Goal: Information Seeking & Learning: Learn about a topic

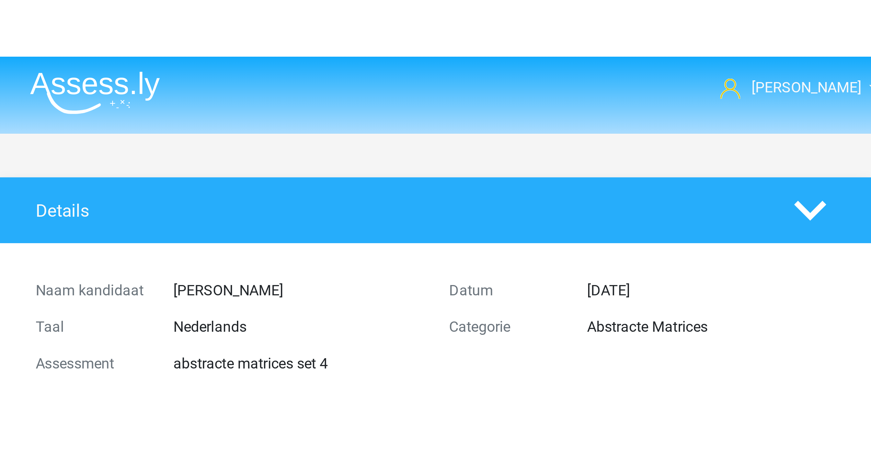
scroll to position [3020, 0]
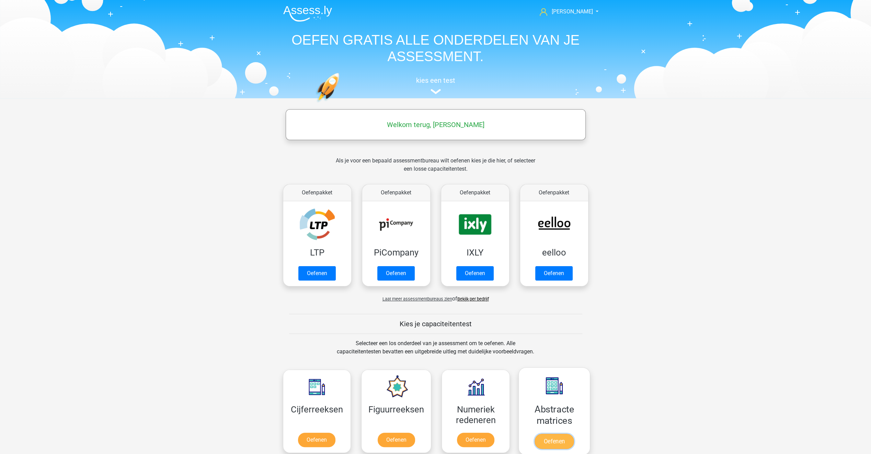
click at [551, 438] on link "Oefenen" at bounding box center [553, 440] width 39 height 15
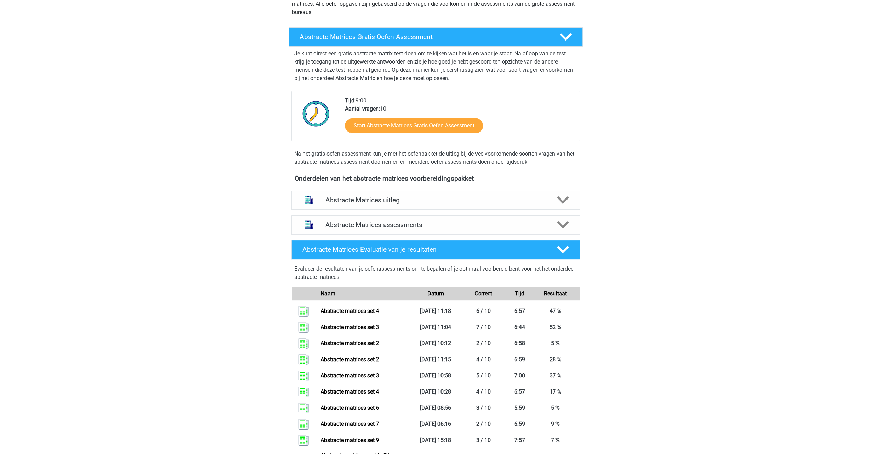
scroll to position [103, 0]
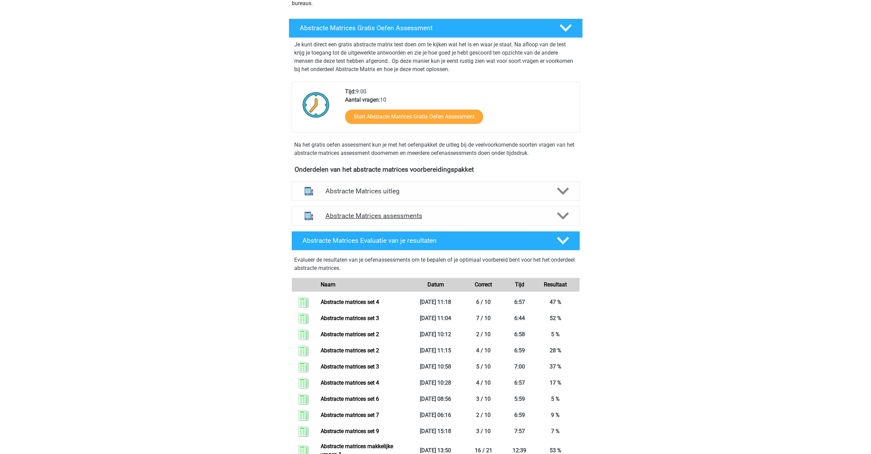
click at [407, 216] on h4 "Abstracte Matrices assessments" at bounding box center [435, 216] width 220 height 8
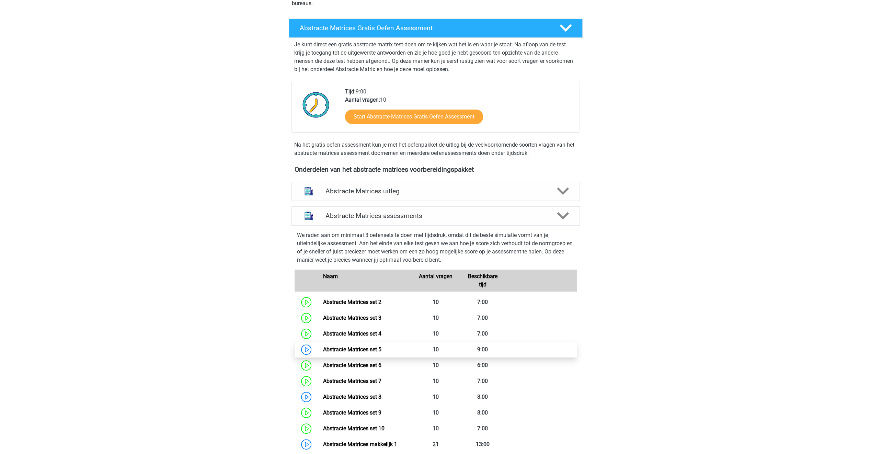
click at [347, 348] on link "Abstracte Matrices set 5" at bounding box center [352, 349] width 58 height 7
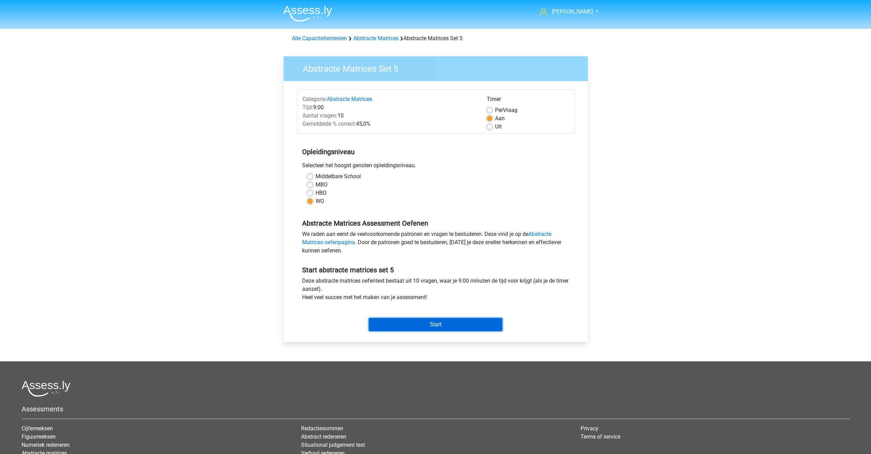
click at [401, 323] on input "Start" at bounding box center [436, 324] width 134 height 13
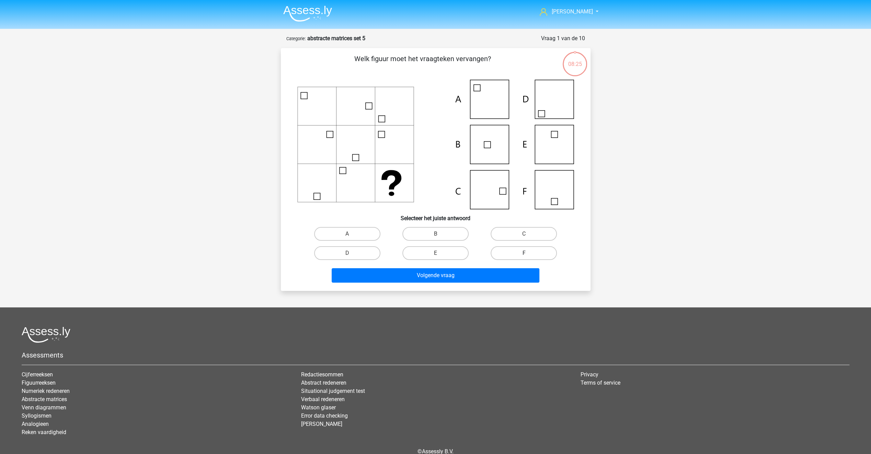
click at [505, 253] on label "F" at bounding box center [523, 253] width 66 height 14
click at [524, 253] on input "F" at bounding box center [526, 255] width 4 height 4
radio input "true"
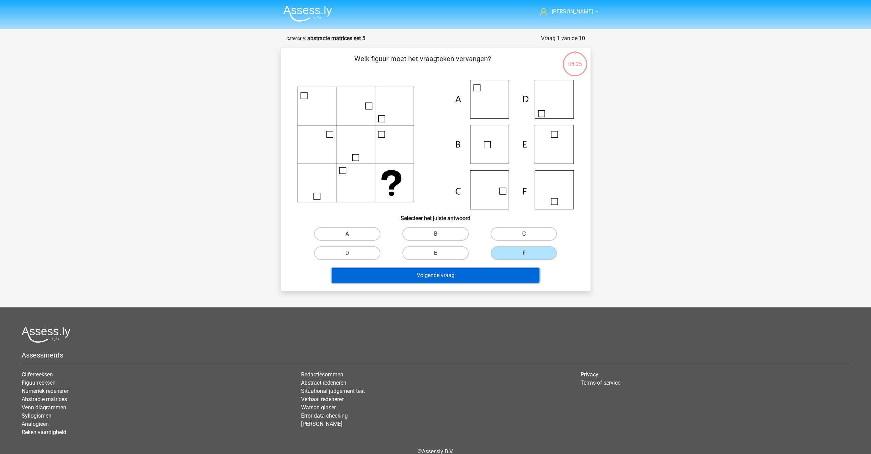
click at [496, 273] on button "Volgende vraag" at bounding box center [436, 275] width 208 height 14
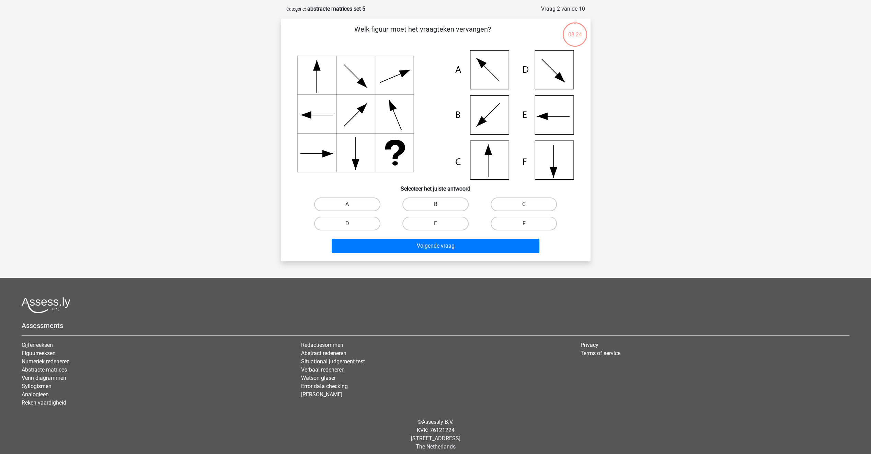
scroll to position [34, 0]
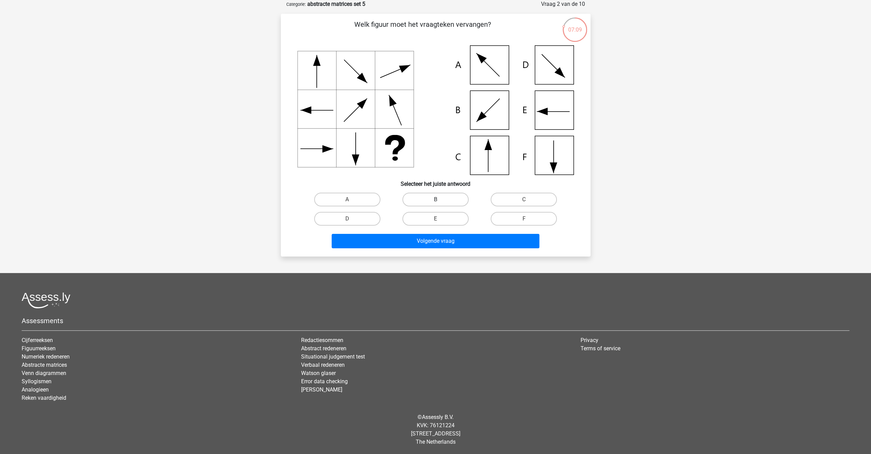
click at [439, 193] on label "B" at bounding box center [435, 200] width 66 height 14
click at [439, 199] on input "B" at bounding box center [437, 201] width 4 height 4
radio input "true"
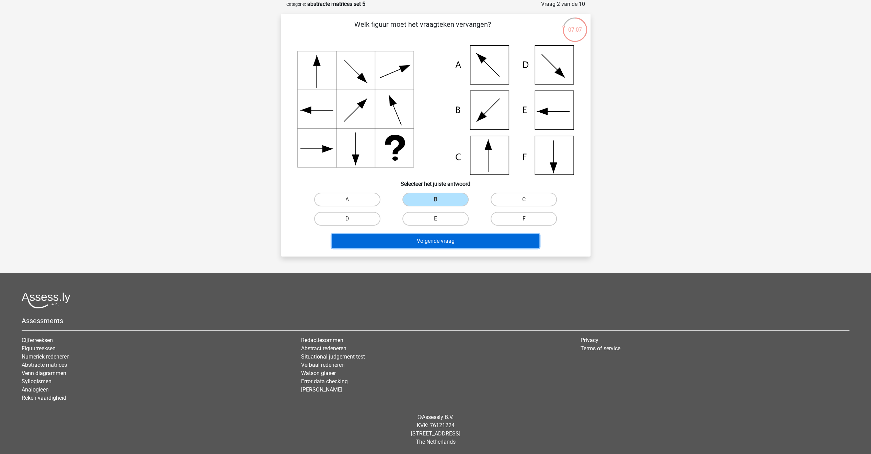
click at [421, 240] on button "Volgende vraag" at bounding box center [436, 241] width 208 height 14
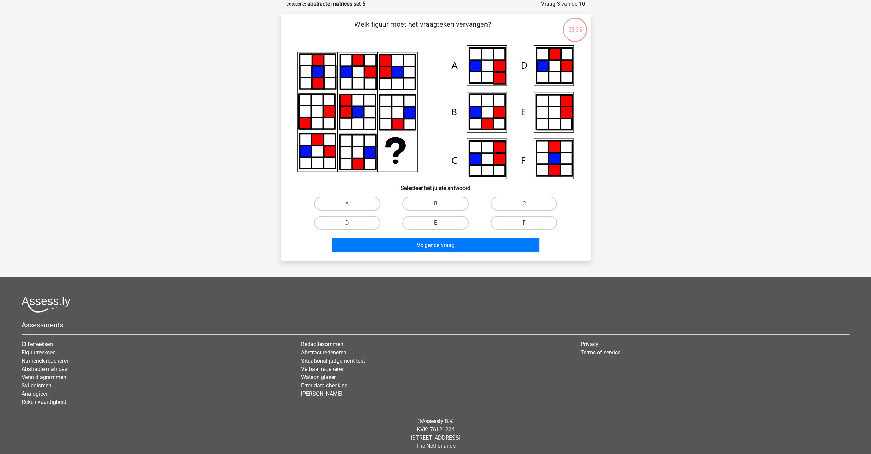
click at [522, 218] on label "F" at bounding box center [523, 223] width 66 height 14
click at [524, 223] on input "F" at bounding box center [526, 225] width 4 height 4
radio input "true"
click at [506, 241] on button "Volgende vraag" at bounding box center [436, 245] width 208 height 14
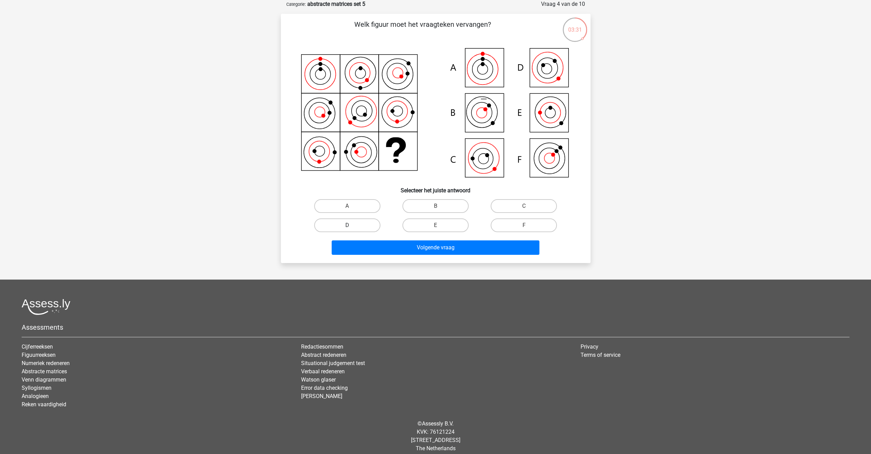
click at [371, 220] on label "D" at bounding box center [347, 225] width 66 height 14
click at [351, 225] on input "D" at bounding box center [349, 227] width 4 height 4
radio input "true"
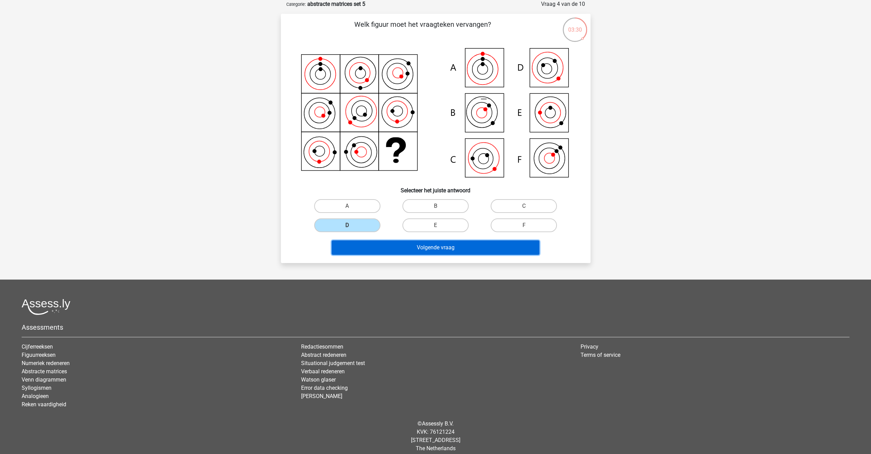
click at [385, 246] on button "Volgende vraag" at bounding box center [436, 247] width 208 height 14
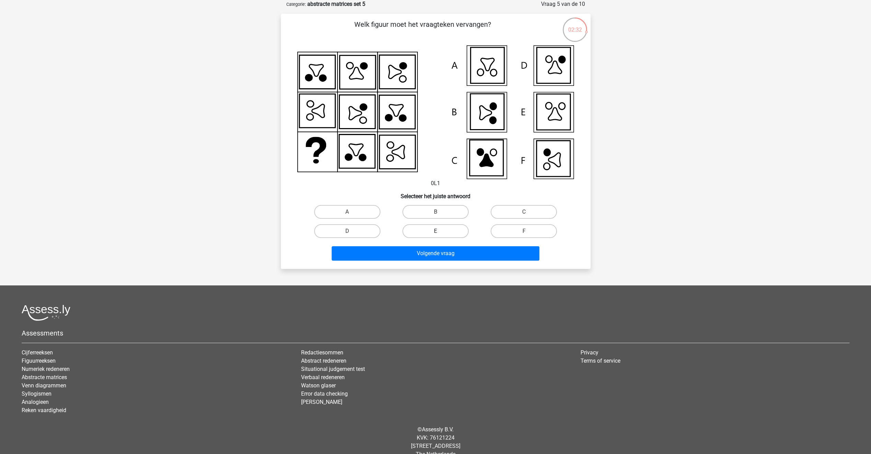
click at [450, 232] on label "E" at bounding box center [435, 231] width 66 height 14
click at [440, 232] on input "E" at bounding box center [437, 233] width 4 height 4
radio input "true"
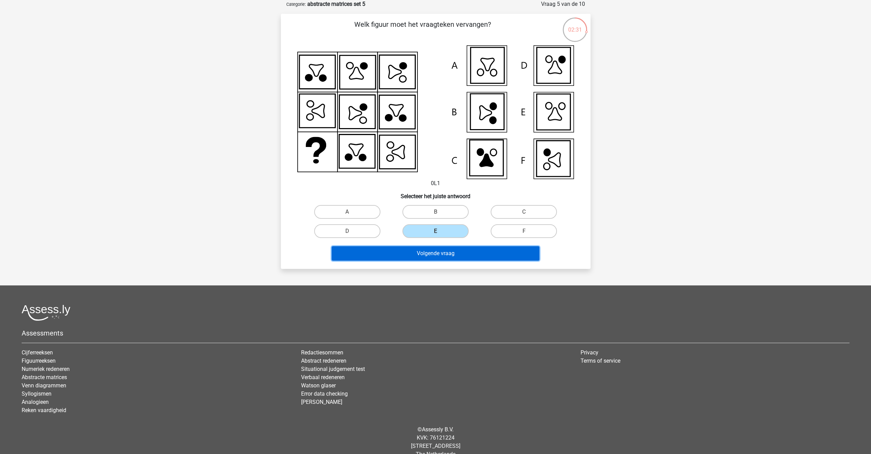
click at [444, 253] on button "Volgende vraag" at bounding box center [436, 253] width 208 height 14
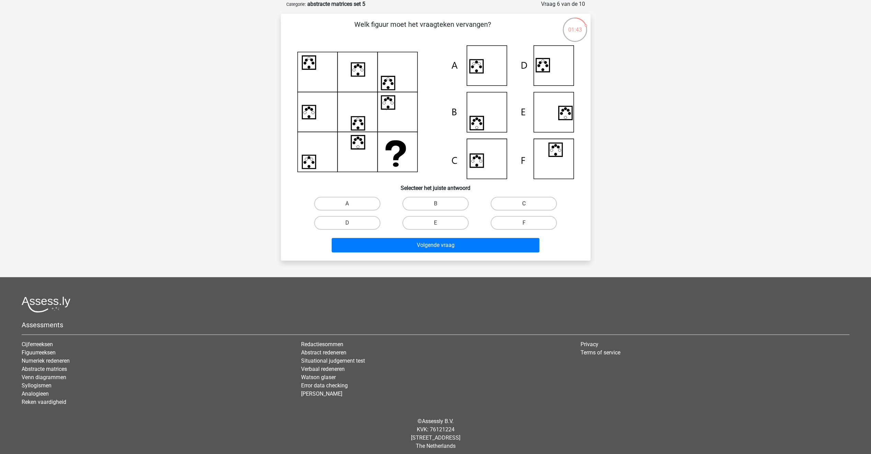
click at [544, 206] on label "C" at bounding box center [523, 204] width 66 height 14
click at [528, 206] on input "C" at bounding box center [526, 206] width 4 height 4
radio input "true"
click at [501, 244] on button "Volgende vraag" at bounding box center [436, 245] width 208 height 14
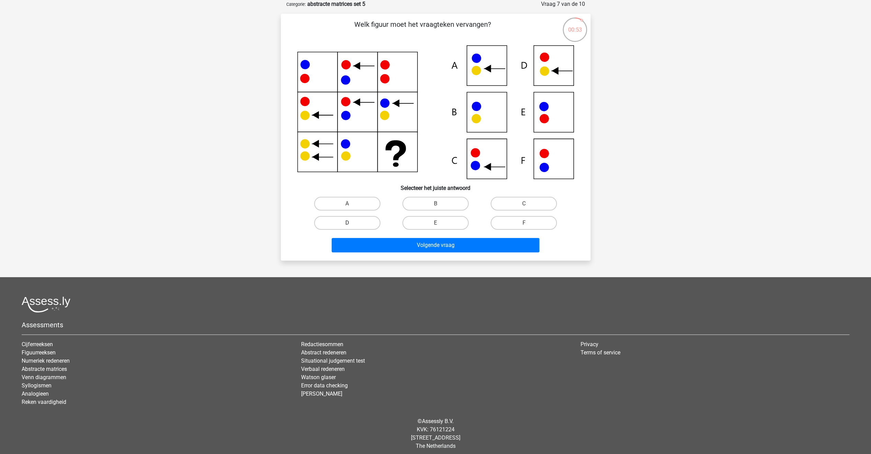
click at [363, 225] on label "D" at bounding box center [347, 223] width 66 height 14
click at [351, 225] on input "D" at bounding box center [349, 225] width 4 height 4
radio input "true"
click at [391, 245] on button "Volgende vraag" at bounding box center [436, 245] width 208 height 14
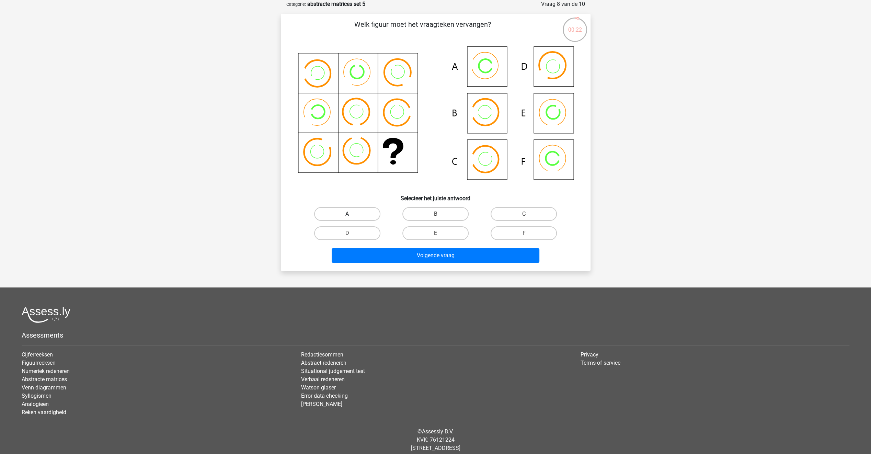
click at [359, 216] on label "A" at bounding box center [347, 214] width 66 height 14
click at [351, 216] on input "A" at bounding box center [349, 216] width 4 height 4
radio input "true"
click at [376, 252] on button "Volgende vraag" at bounding box center [436, 255] width 208 height 14
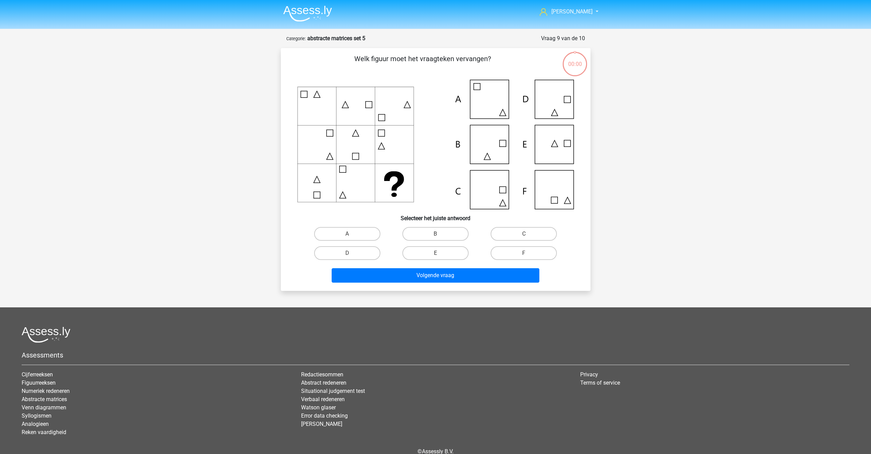
scroll to position [34, 0]
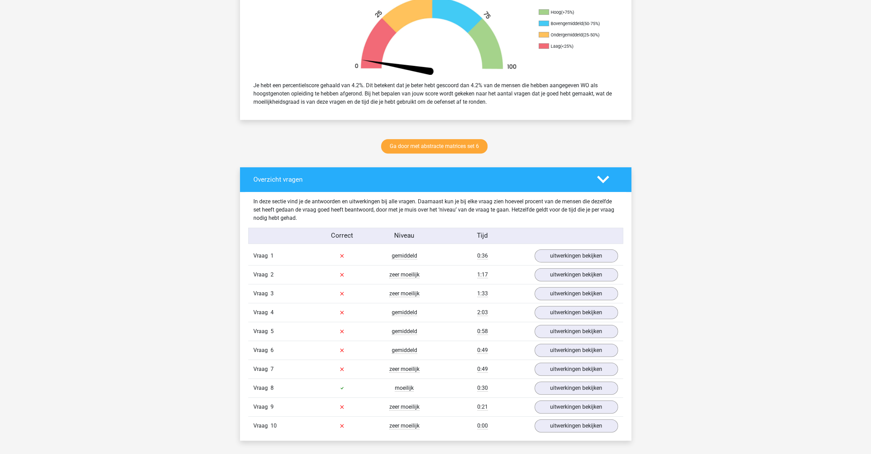
scroll to position [240, 0]
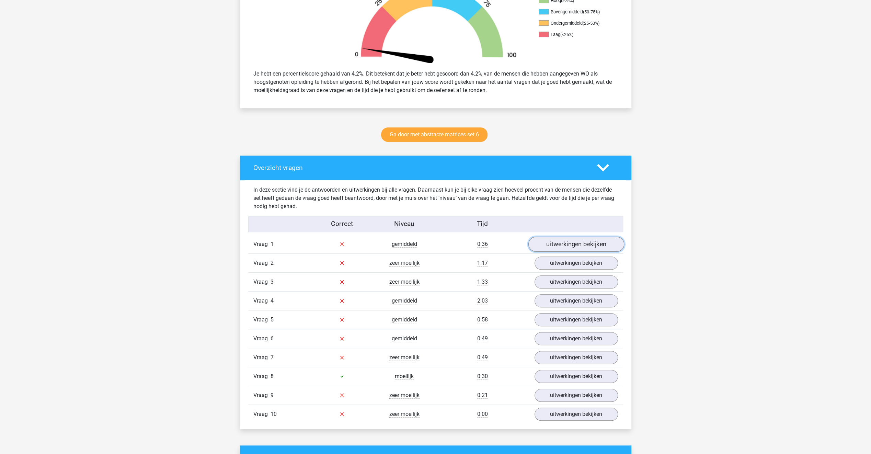
click at [555, 244] on link "uitwerkingen bekijken" at bounding box center [576, 243] width 96 height 15
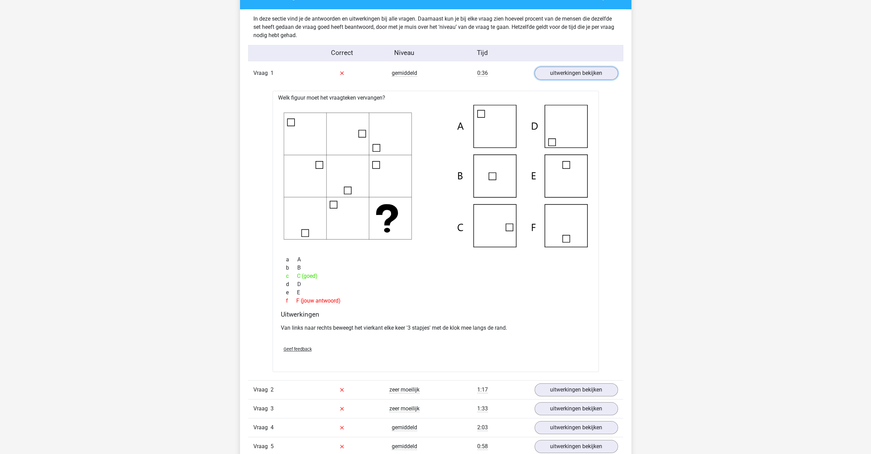
scroll to position [412, 0]
click at [545, 388] on link "uitwerkingen bekijken" at bounding box center [576, 388] width 96 height 15
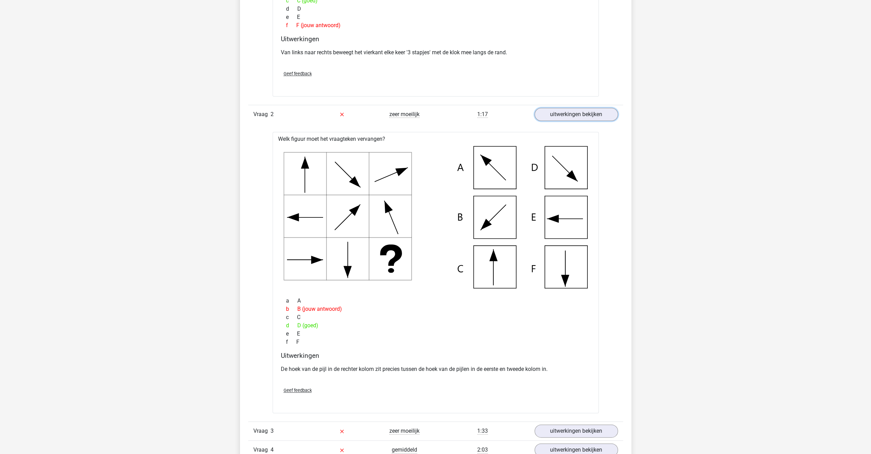
scroll to position [721, 0]
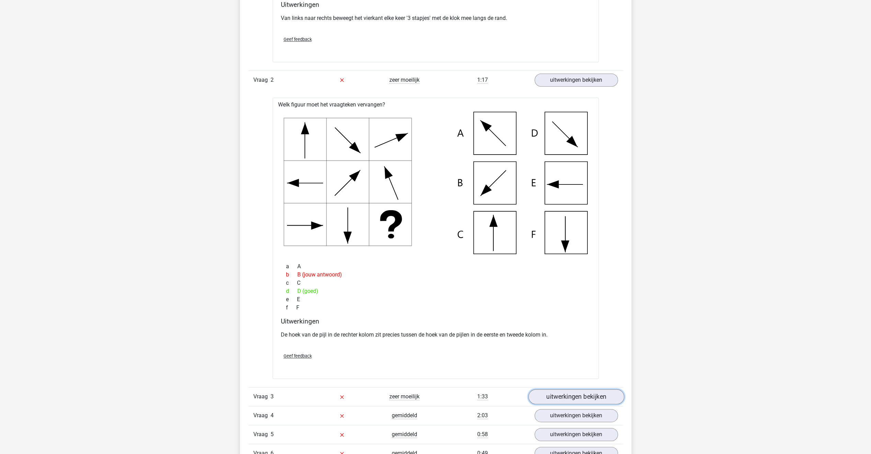
click at [551, 397] on link "uitwerkingen bekijken" at bounding box center [576, 396] width 96 height 15
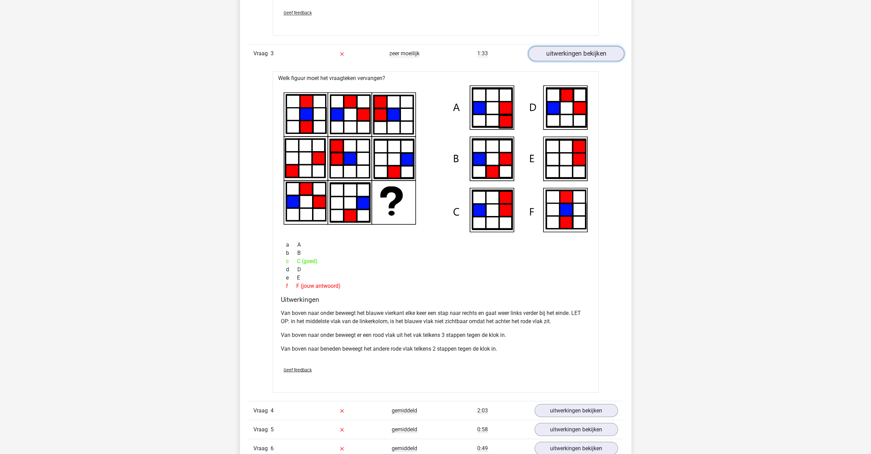
scroll to position [1064, 0]
click at [550, 408] on link "uitwerkingen bekijken" at bounding box center [576, 409] width 96 height 15
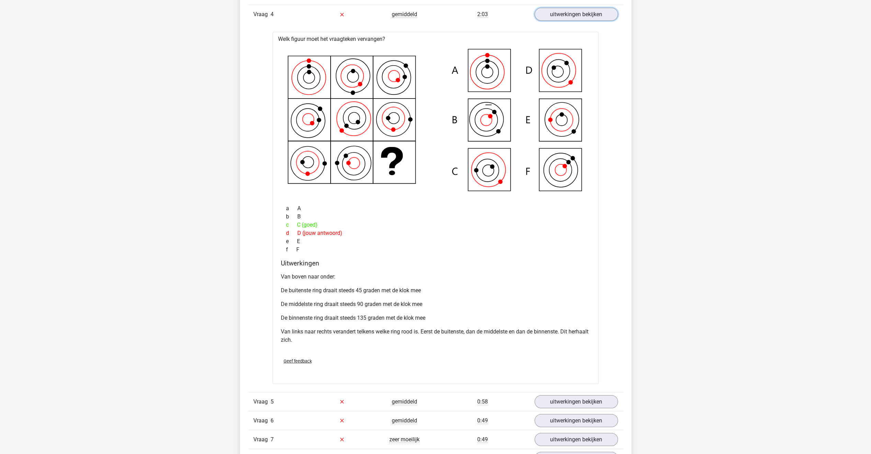
scroll to position [1476, 0]
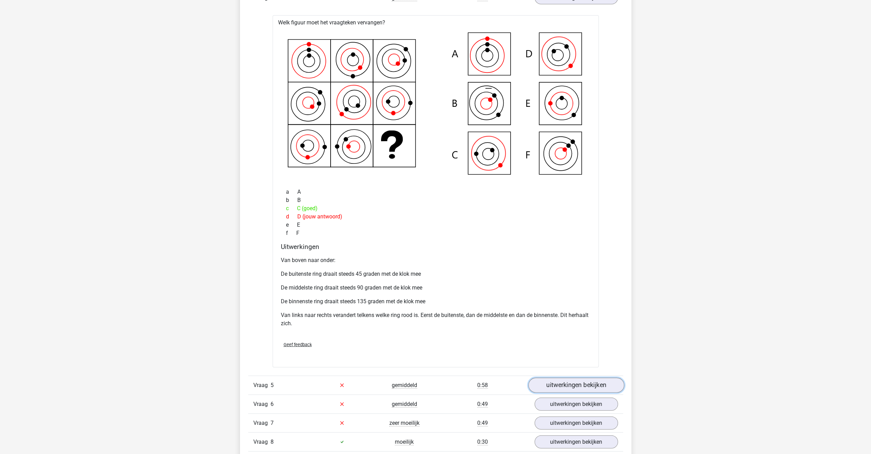
click at [540, 378] on link "uitwerkingen bekijken" at bounding box center [576, 385] width 96 height 15
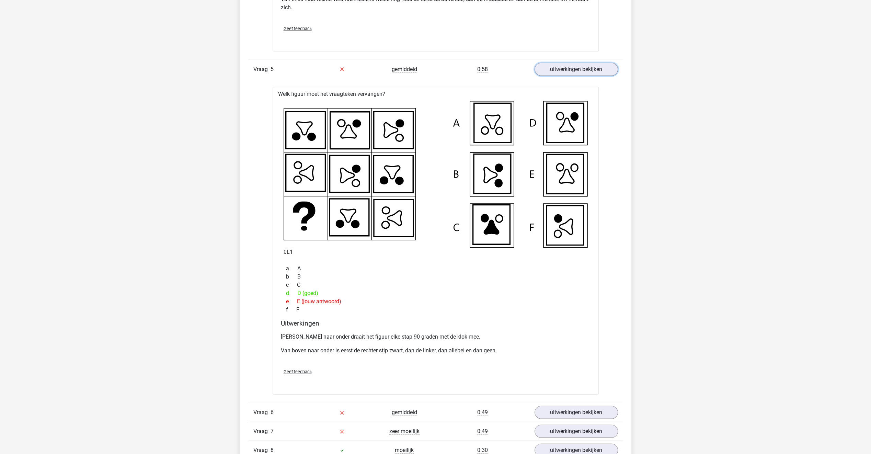
scroll to position [1819, 0]
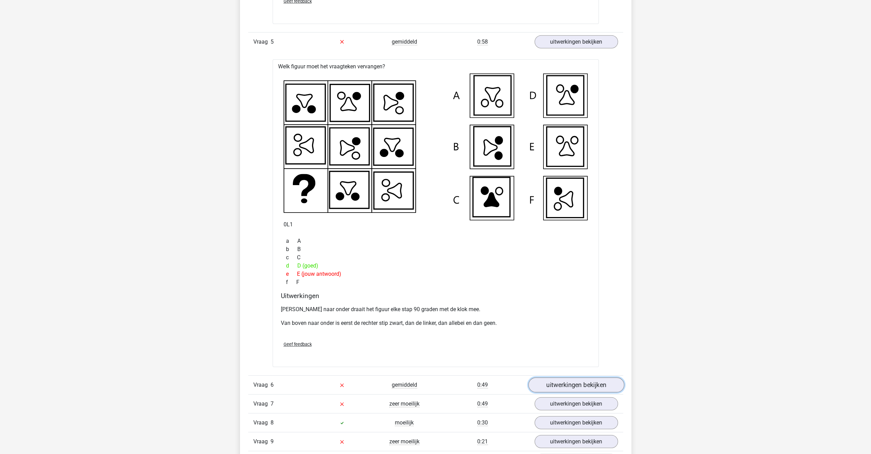
click at [536, 383] on link "uitwerkingen bekijken" at bounding box center [576, 384] width 96 height 15
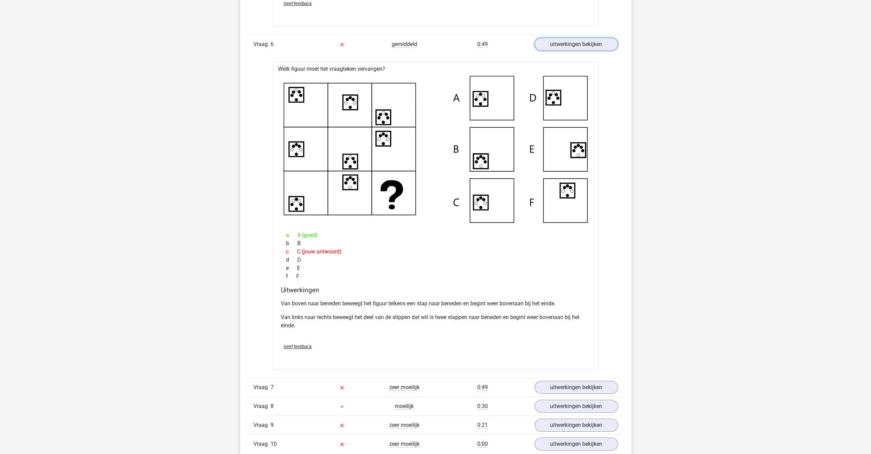
scroll to position [2162, 0]
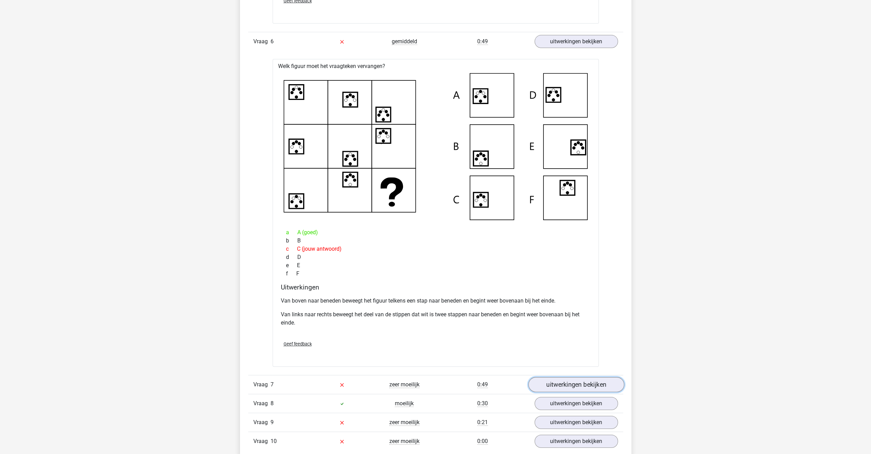
click at [542, 384] on link "uitwerkingen bekijken" at bounding box center [576, 384] width 96 height 15
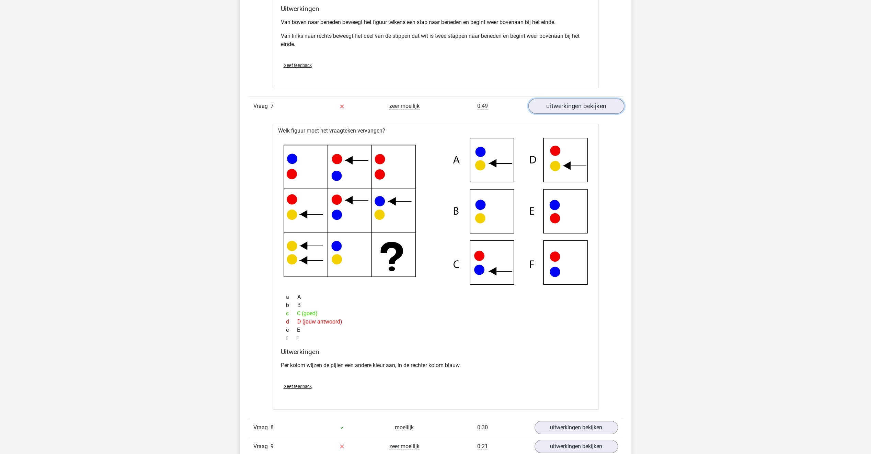
scroll to position [2471, 0]
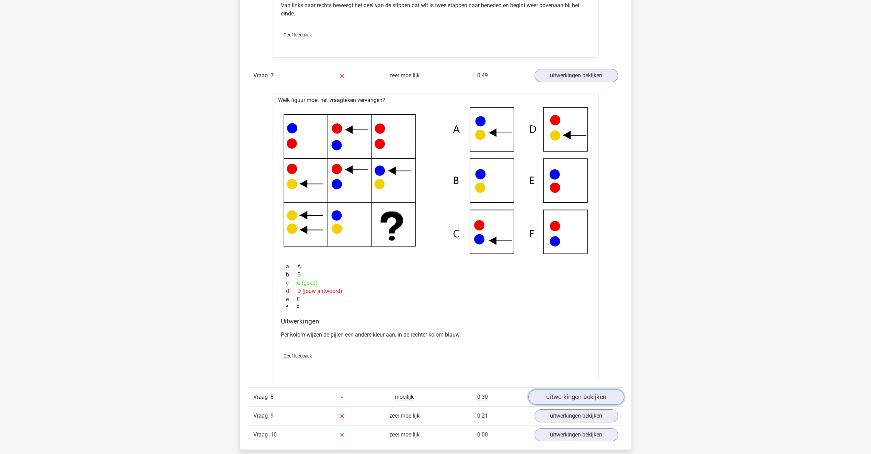
click at [544, 393] on link "uitwerkingen bekijken" at bounding box center [576, 396] width 96 height 15
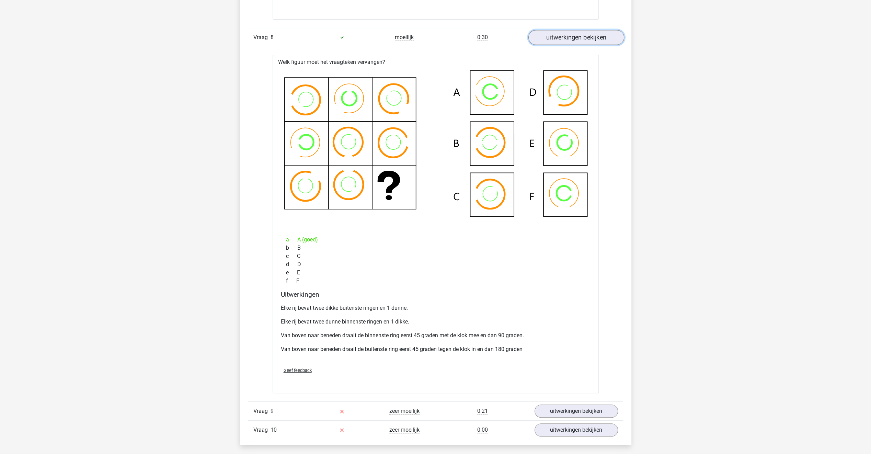
scroll to position [2849, 0]
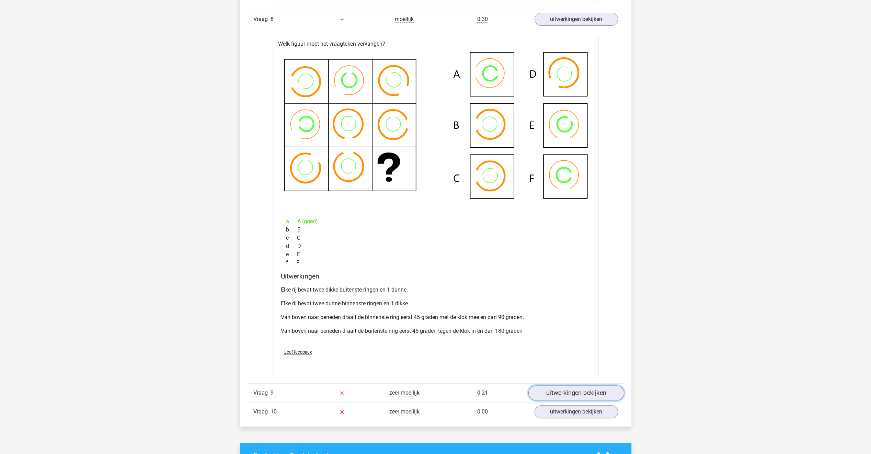
click at [543, 386] on link "uitwerkingen bekijken" at bounding box center [576, 392] width 96 height 15
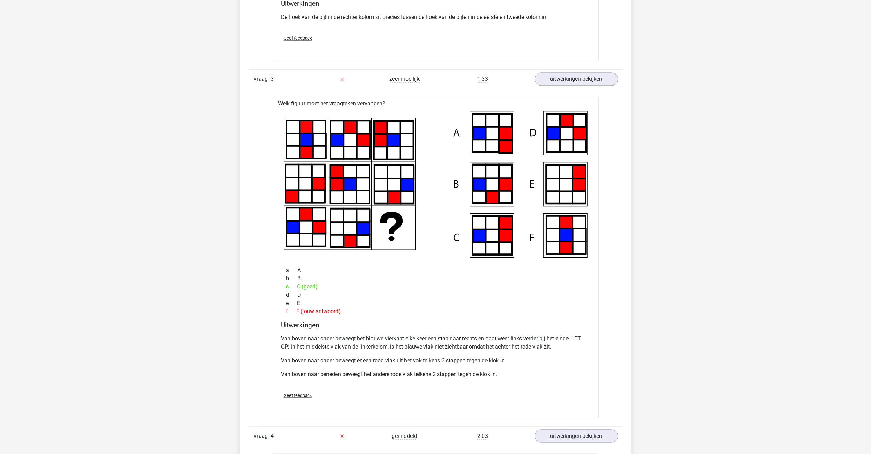
scroll to position [1030, 0]
